Goal: Information Seeking & Learning: Learn about a topic

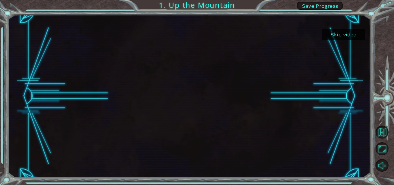
click at [349, 37] on button "Skip video" at bounding box center [343, 34] width 43 height 11
click at [352, 35] on button "Skip video" at bounding box center [343, 34] width 43 height 11
click at [337, 36] on button "Skip video" at bounding box center [343, 34] width 43 height 11
click at [341, 34] on button "Skip video" at bounding box center [343, 34] width 43 height 11
click at [357, 31] on button "Skip video" at bounding box center [343, 34] width 43 height 11
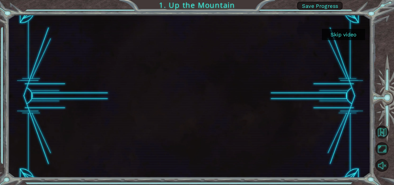
click at [228, 3] on div "Skip video 1. Up the Mountain Save Progress" at bounding box center [197, 92] width 394 height 185
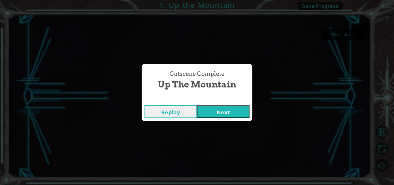
click at [233, 110] on button "Next" at bounding box center [223, 111] width 53 height 13
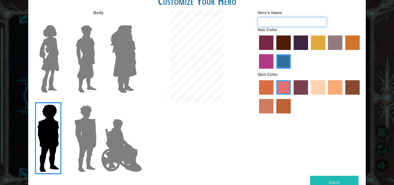
click at [266, 20] on input "Hero's Name" at bounding box center [292, 22] width 69 height 10
click at [119, 57] on img at bounding box center [123, 59] width 31 height 72
click at [136, 21] on input "Hero Amethyst" at bounding box center [136, 21] width 0 height 0
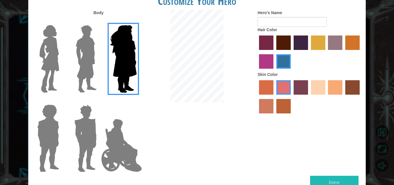
click at [54, 56] on img at bounding box center [49, 59] width 24 height 72
click at [61, 21] on input "Hero Connie" at bounding box center [61, 21] width 0 height 0
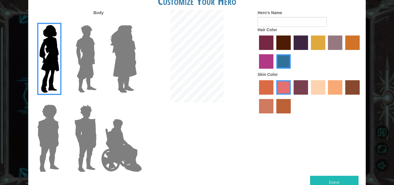
click at [318, 41] on label "tulip tree hair color" at bounding box center [318, 42] width 14 height 14
click at [309, 52] on input "tulip tree hair color" at bounding box center [309, 52] width 0 height 0
click at [314, 87] on label "sandy beach skin color" at bounding box center [318, 87] width 14 height 14
click at [309, 97] on input "sandy beach skin color" at bounding box center [309, 97] width 0 height 0
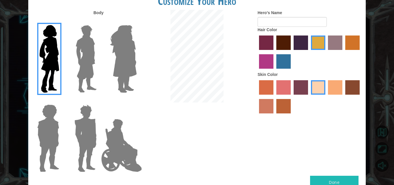
click at [339, 88] on label "tacao skin color" at bounding box center [335, 87] width 14 height 14
click at [326, 97] on input "tacao skin color" at bounding box center [326, 97] width 0 height 0
click at [268, 102] on label "burning sand skin color" at bounding box center [266, 106] width 14 height 14
click at [361, 97] on input "burning sand skin color" at bounding box center [361, 97] width 0 height 0
click at [268, 90] on label "sorbus skin color" at bounding box center [266, 87] width 14 height 14
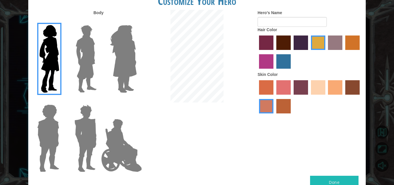
click at [257, 97] on input "sorbus skin color" at bounding box center [257, 97] width 0 height 0
click at [337, 90] on label "tacao skin color" at bounding box center [335, 87] width 14 height 14
click at [326, 97] on input "tacao skin color" at bounding box center [326, 97] width 0 height 0
click at [349, 42] on label "gold drop hair color" at bounding box center [352, 42] width 14 height 14
click at [343, 52] on input "gold drop hair color" at bounding box center [343, 52] width 0 height 0
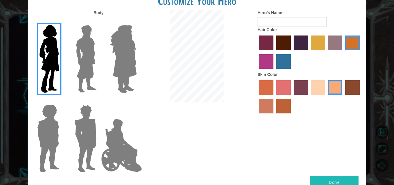
click at [333, 180] on button "Done" at bounding box center [334, 182] width 48 height 13
click at [271, 16] on form "Hero's Name" at bounding box center [310, 18] width 104 height 17
type input "Indah"
click at [346, 181] on button "Done" at bounding box center [334, 182] width 48 height 13
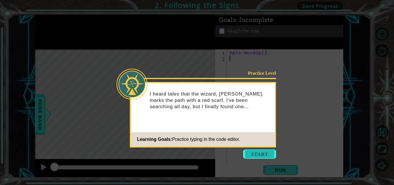
click at [254, 152] on button "Start" at bounding box center [259, 153] width 33 height 9
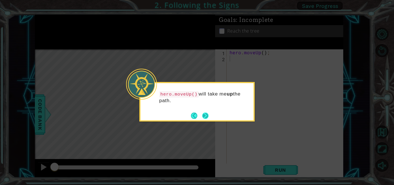
click at [207, 115] on button "Next" at bounding box center [205, 116] width 6 height 6
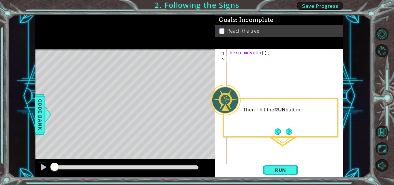
click at [279, 124] on div "Then I hit the RUN button." at bounding box center [280, 118] width 115 height 40
click at [289, 132] on button "Next" at bounding box center [289, 131] width 10 height 10
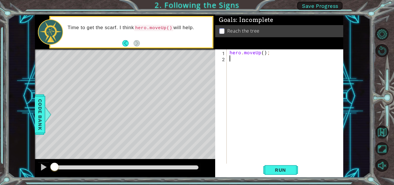
click at [240, 60] on div "hero . moveUp ( ) ;" at bounding box center [286, 112] width 117 height 127
type textarea "he"
type textarea "hero.moveUp();"
click at [228, 66] on div "hero . moveUp ( ) ; hero . moveUp ( ) ;" at bounding box center [286, 112] width 117 height 127
type textarea "hero.moveUp();"
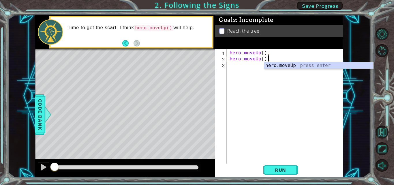
click at [238, 69] on div "hero . moveUp ( ) ; hero . moveUp ( ) ;" at bounding box center [286, 112] width 117 height 127
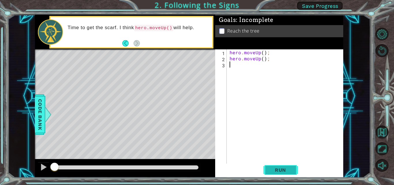
click at [286, 170] on span "Run" at bounding box center [280, 170] width 23 height 6
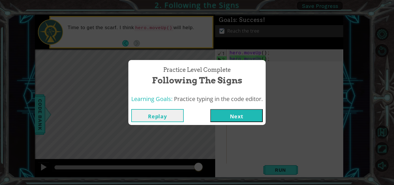
click at [241, 111] on button "Next" at bounding box center [236, 115] width 53 height 13
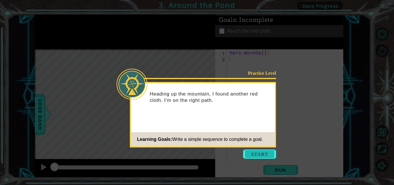
click at [252, 152] on button "Start" at bounding box center [259, 153] width 33 height 9
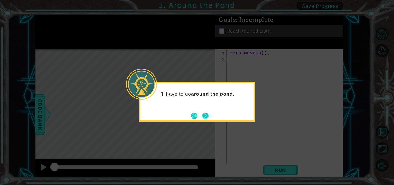
click at [207, 113] on button "Next" at bounding box center [205, 116] width 6 height 6
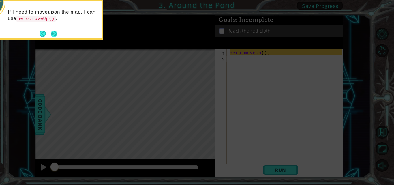
click at [54, 33] on button "Next" at bounding box center [54, 34] width 6 height 6
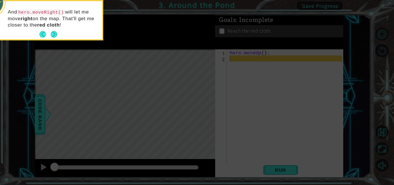
click at [54, 33] on button "Next" at bounding box center [53, 34] width 11 height 11
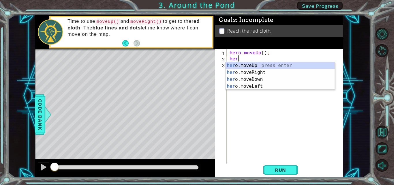
scroll to position [0, 0]
type textarea "hero"
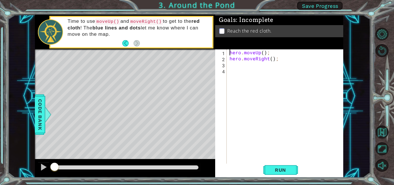
type textarea "hero.moveUp(); hero.moveRight();"
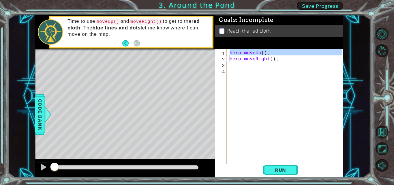
scroll to position [0, 0]
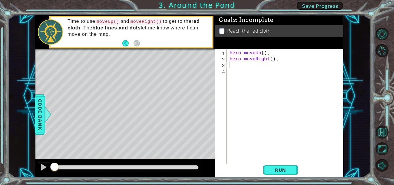
type textarea "hero.moveRight();"
paste textarea "hero.moveUp();"
type textarea "hero.moveUp();"
click at [270, 168] on span "Run" at bounding box center [280, 170] width 23 height 6
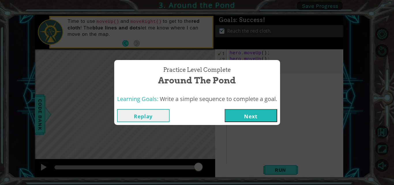
click at [267, 118] on button "Next" at bounding box center [251, 115] width 53 height 13
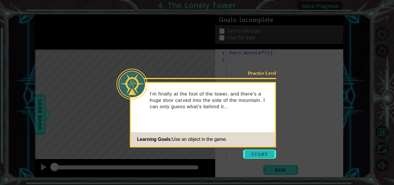
click at [255, 153] on button "Start" at bounding box center [259, 153] width 33 height 9
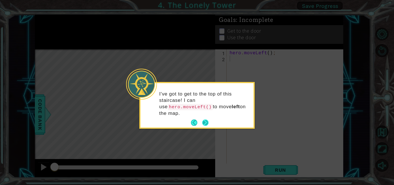
click at [207, 119] on button "Next" at bounding box center [206, 123] width 8 height 8
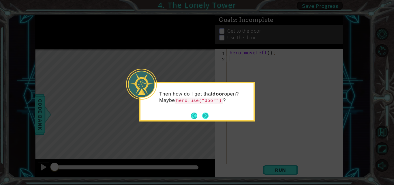
click at [207, 117] on button "Next" at bounding box center [206, 116] width 10 height 10
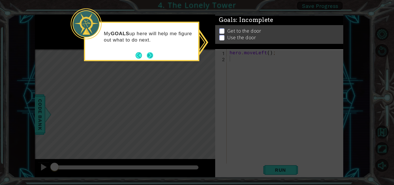
click at [149, 55] on button "Next" at bounding box center [149, 55] width 9 height 9
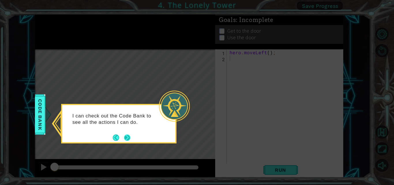
click at [127, 134] on button "Next" at bounding box center [127, 137] width 9 height 9
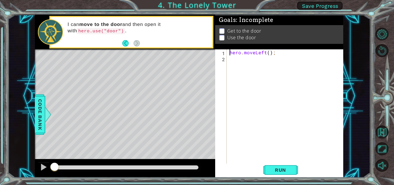
type textarea "hero.moveLeft();"
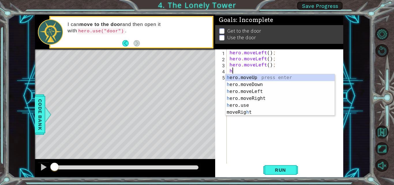
type textarea "he"
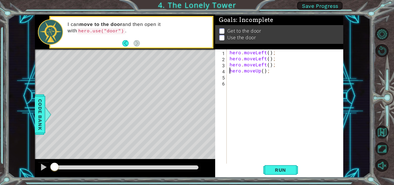
type textarea "hero.moveUp();"
paste textarea "hero.moveUp();"
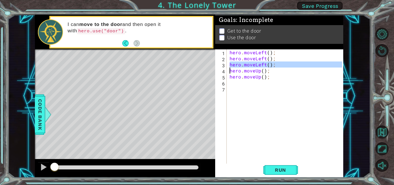
type textarea "hero.moveUp();"
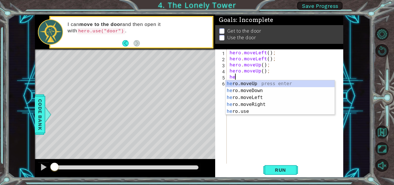
type textarea "her"
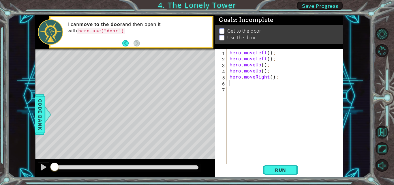
paste textarea "hero.moveRight();"
type textarea "hero.moveRight();"
paste textarea "hero.moveRight();"
type textarea "hero.moveRight();"
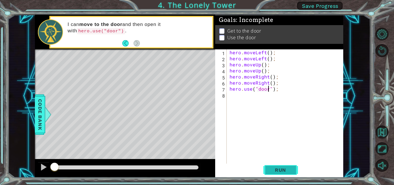
type textarea "hero.use("door");"
click at [290, 169] on span "Run" at bounding box center [280, 170] width 23 height 6
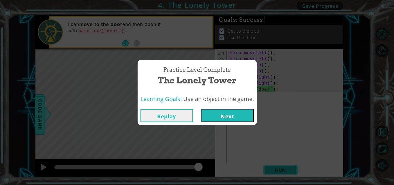
click at [290, 169] on div "Practice Level Complete The Lonely Tower Learning Goals: Use an object in the g…" at bounding box center [197, 92] width 394 height 185
drag, startPoint x: 172, startPoint y: 82, endPoint x: 149, endPoint y: 79, distance: 23.0
click at [149, 79] on div "Practice Level Complete The Lonely Tower" at bounding box center [196, 76] width 113 height 26
click at [178, 71] on span "Practice Level Complete" at bounding box center [197, 70] width 68 height 8
click at [174, 117] on button "Replay" at bounding box center [166, 115] width 53 height 13
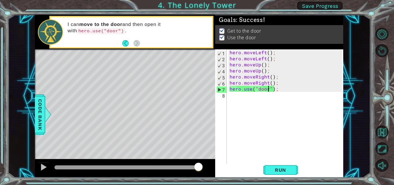
click at [280, 89] on div "hero . moveLeft ( ) ; hero . moveLeft ( ) ; hero . moveUp ( ) ; hero . moveUp (…" at bounding box center [286, 112] width 117 height 127
click at [282, 169] on span "Run" at bounding box center [280, 170] width 23 height 6
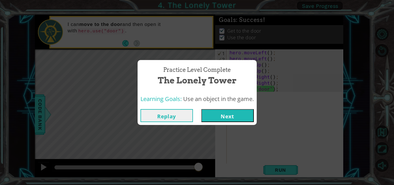
click at [159, 110] on button "Replay" at bounding box center [166, 115] width 53 height 13
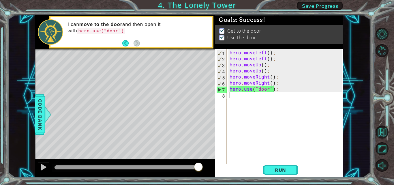
click at [238, 99] on div "hero . moveLeft ( ) ; hero . moveLeft ( ) ; hero . moveUp ( ) ; hero . moveUp (…" at bounding box center [286, 112] width 117 height 127
click at [290, 170] on span "Run" at bounding box center [280, 170] width 23 height 6
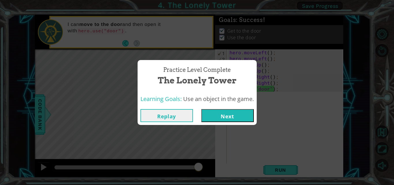
click at [183, 116] on button "Replay" at bounding box center [166, 115] width 53 height 13
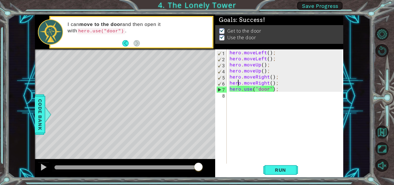
click at [237, 81] on div "hero . moveLeft ( ) ; hero . moveLeft ( ) ; hero . moveUp ( ) ; hero . moveUp (…" at bounding box center [286, 112] width 117 height 127
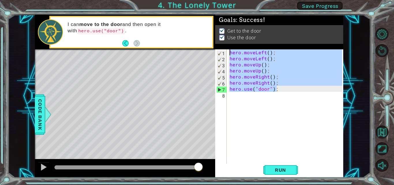
drag, startPoint x: 275, startPoint y: 89, endPoint x: 220, endPoint y: 50, distance: 68.0
click at [220, 50] on div "hero.moveRight(); 1 2 3 4 5 6 7 8 hero . moveLeft ( ) ; hero . moveLeft ( ) ; h…" at bounding box center [278, 106] width 127 height 115
type textarea "hero.moveLeft(); hero.moveLeft();"
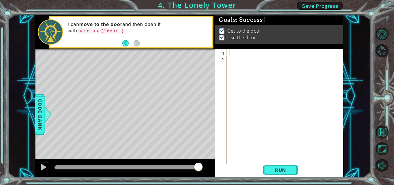
paste textarea "hero.use("door");"
type textarea "hero.use("door");"
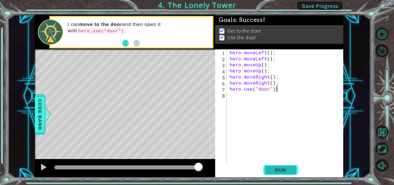
click at [290, 171] on span "Run" at bounding box center [280, 170] width 23 height 6
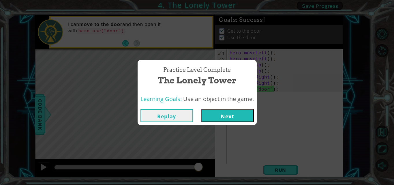
click at [93, 59] on div "Practice Level Complete The Lonely Tower Learning Goals: Use an object in the g…" at bounding box center [197, 92] width 394 height 185
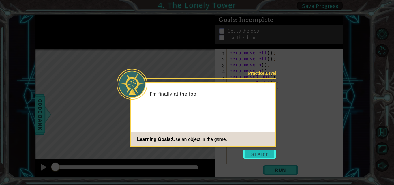
click at [265, 153] on button "Start" at bounding box center [259, 153] width 33 height 9
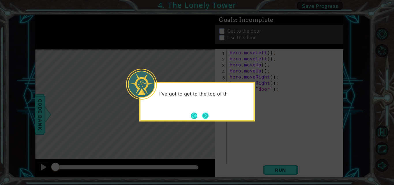
click at [205, 112] on button "Next" at bounding box center [205, 115] width 7 height 7
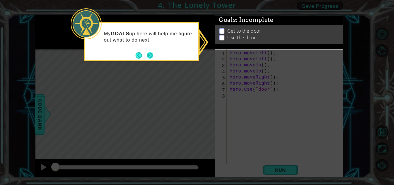
click at [152, 54] on button "Next" at bounding box center [150, 55] width 7 height 7
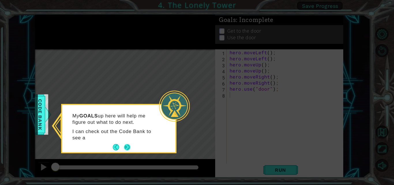
click at [130, 140] on p "I can check out the Code Bank to see a" at bounding box center [115, 134] width 86 height 13
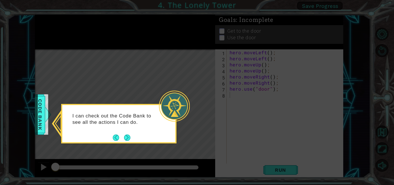
click at [129, 146] on icon at bounding box center [197, 92] width 394 height 185
click at [127, 139] on button "Next" at bounding box center [127, 137] width 6 height 6
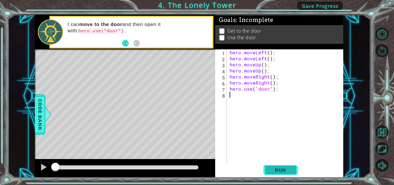
click at [279, 168] on span "Run" at bounding box center [280, 170] width 23 height 6
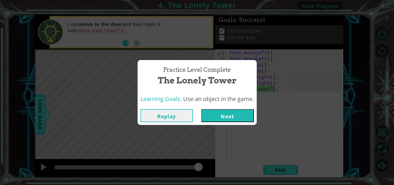
click at [125, 53] on div "Practice Level Complete The Lonely Tower Learning Goals: Use an object in the g…" at bounding box center [197, 92] width 394 height 185
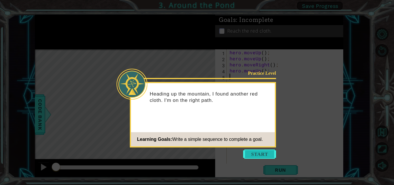
click at [255, 154] on button "Start" at bounding box center [259, 153] width 33 height 9
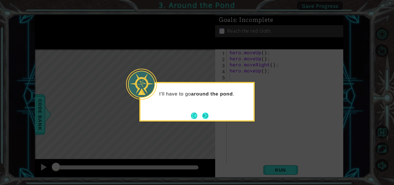
click at [204, 115] on button "Next" at bounding box center [205, 115] width 7 height 7
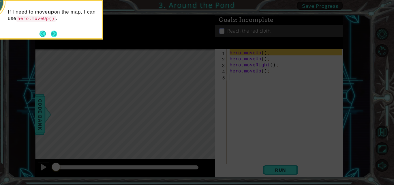
click at [54, 36] on button "Next" at bounding box center [53, 33] width 7 height 7
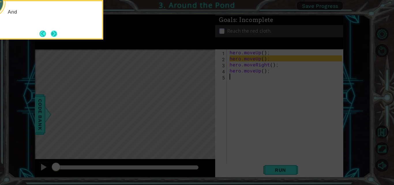
click at [53, 35] on button "Next" at bounding box center [53, 33] width 7 height 7
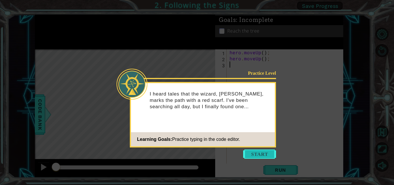
click at [254, 151] on button "Start" at bounding box center [259, 153] width 33 height 9
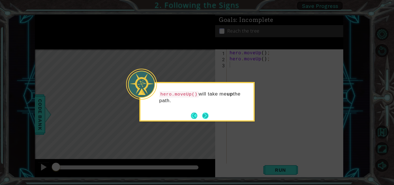
click at [208, 115] on button "Next" at bounding box center [205, 115] width 7 height 7
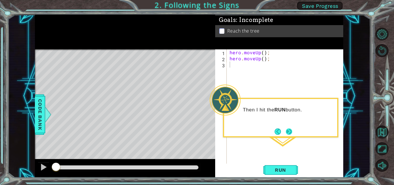
click at [291, 130] on button "Next" at bounding box center [289, 131] width 6 height 6
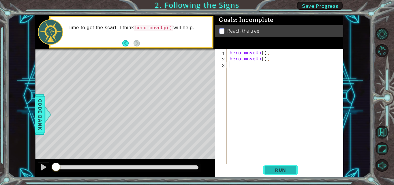
click at [282, 170] on span "Run" at bounding box center [280, 170] width 23 height 6
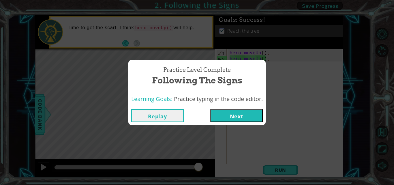
click at [224, 114] on button "Next" at bounding box center [236, 115] width 53 height 13
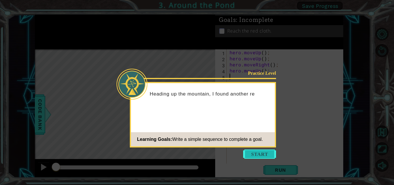
click at [260, 154] on button "Start" at bounding box center [259, 153] width 33 height 9
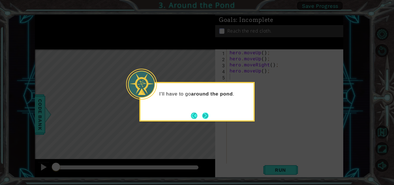
click at [207, 113] on button "Next" at bounding box center [205, 116] width 6 height 6
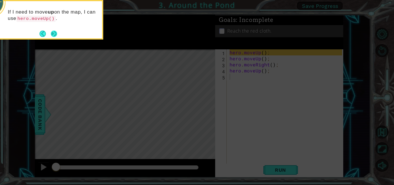
click at [55, 33] on button "Next" at bounding box center [54, 33] width 7 height 7
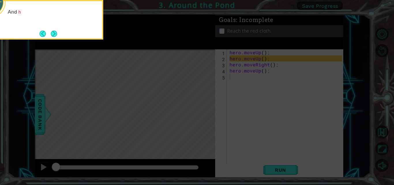
click at [55, 33] on button "Next" at bounding box center [53, 33] width 7 height 7
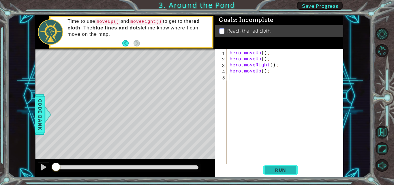
click at [291, 169] on span "Run" at bounding box center [280, 170] width 23 height 6
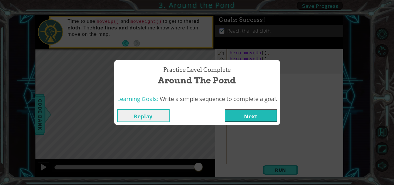
click at [78, 60] on div "Practice Level Complete Around the Pond Learning Goals: Write a simple sequence…" at bounding box center [197, 92] width 394 height 185
